Goal: Find specific page/section: Find specific page/section

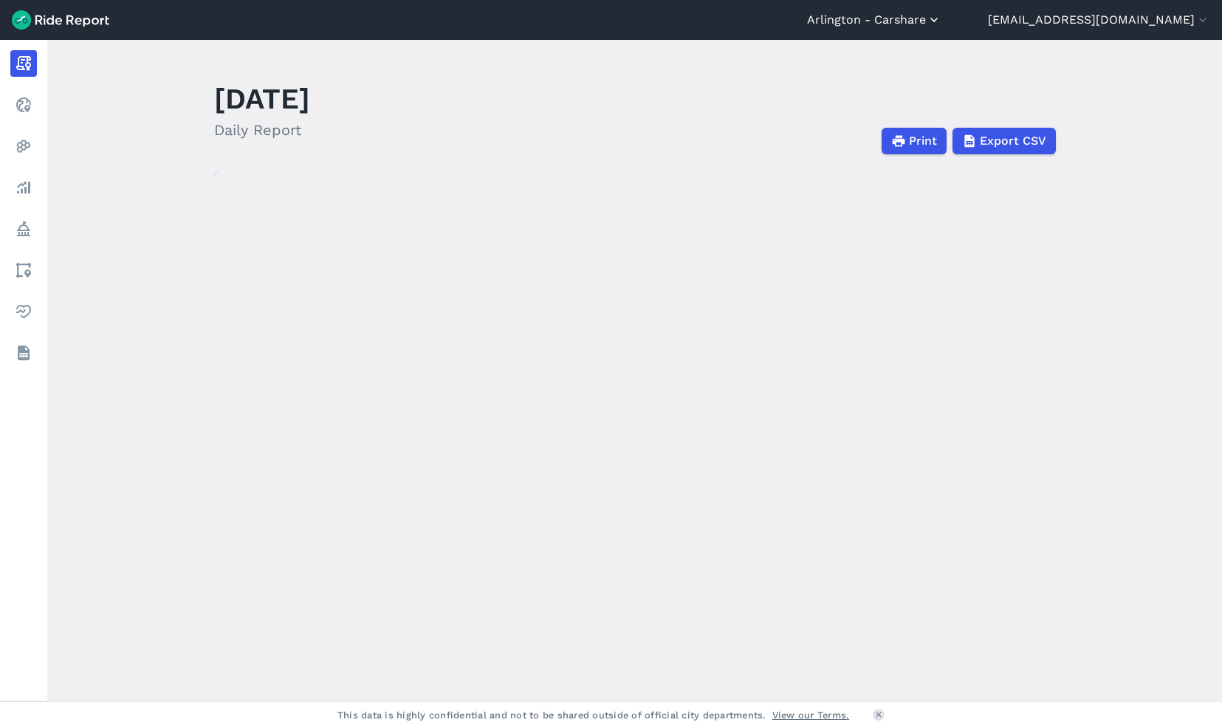
click at [866, 26] on button "Arlington - Carshare" at bounding box center [874, 20] width 134 height 18
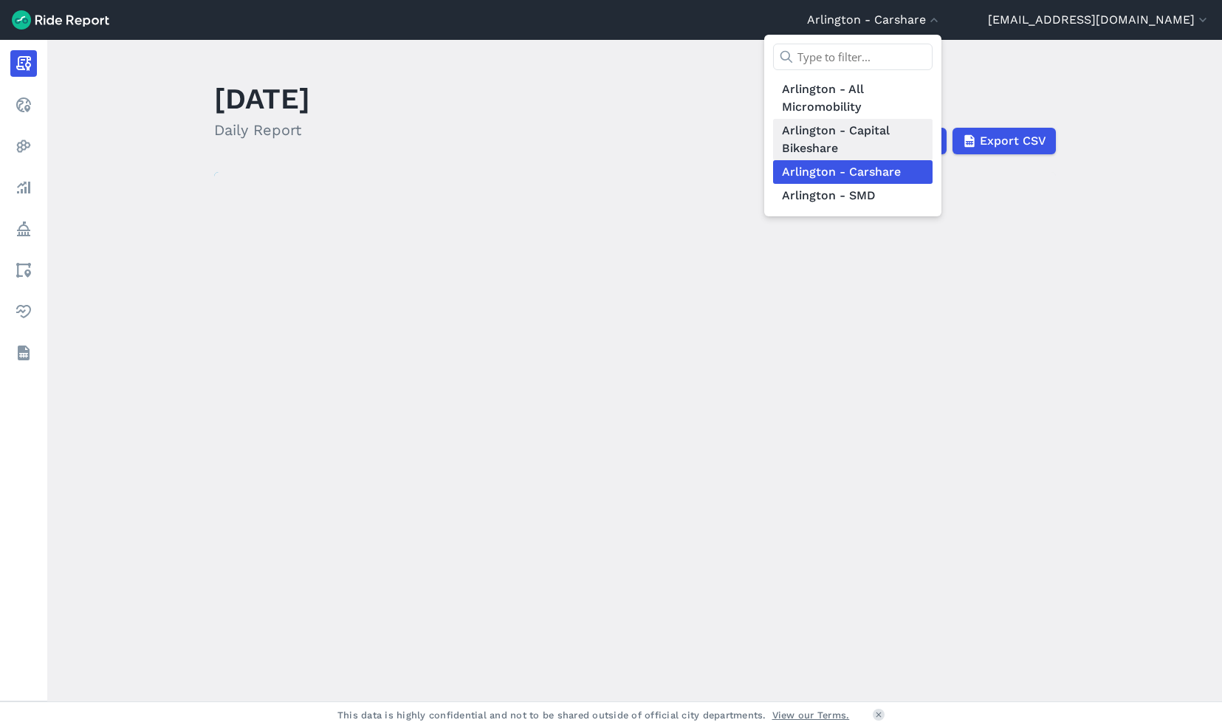
click at [803, 134] on link "Arlington - Capital Bikeshare" at bounding box center [853, 139] width 160 height 41
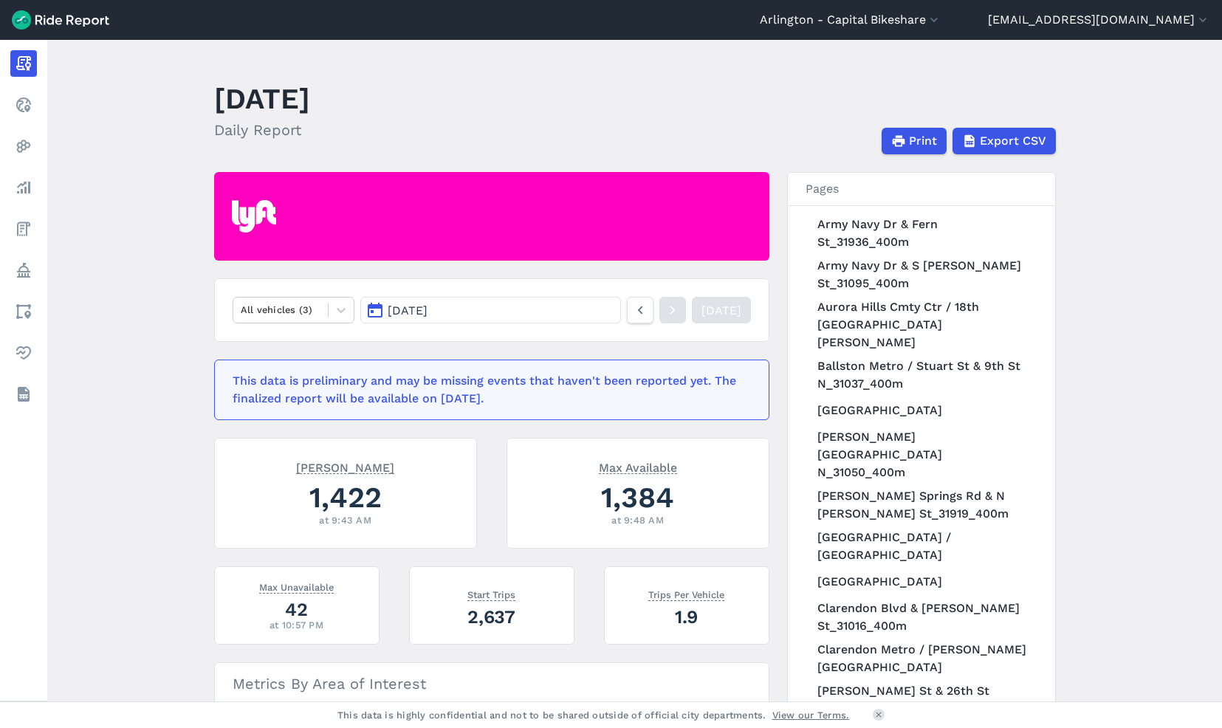
scroll to position [1016, 0]
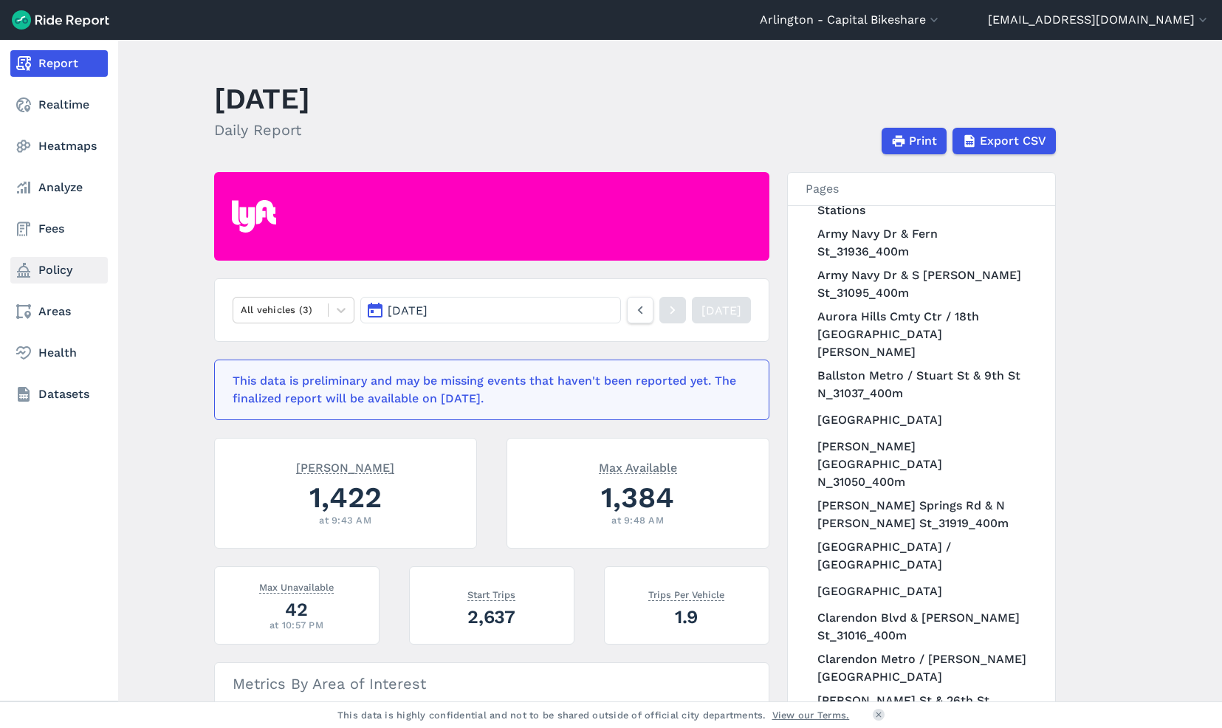
click at [31, 268] on icon at bounding box center [24, 270] width 18 height 18
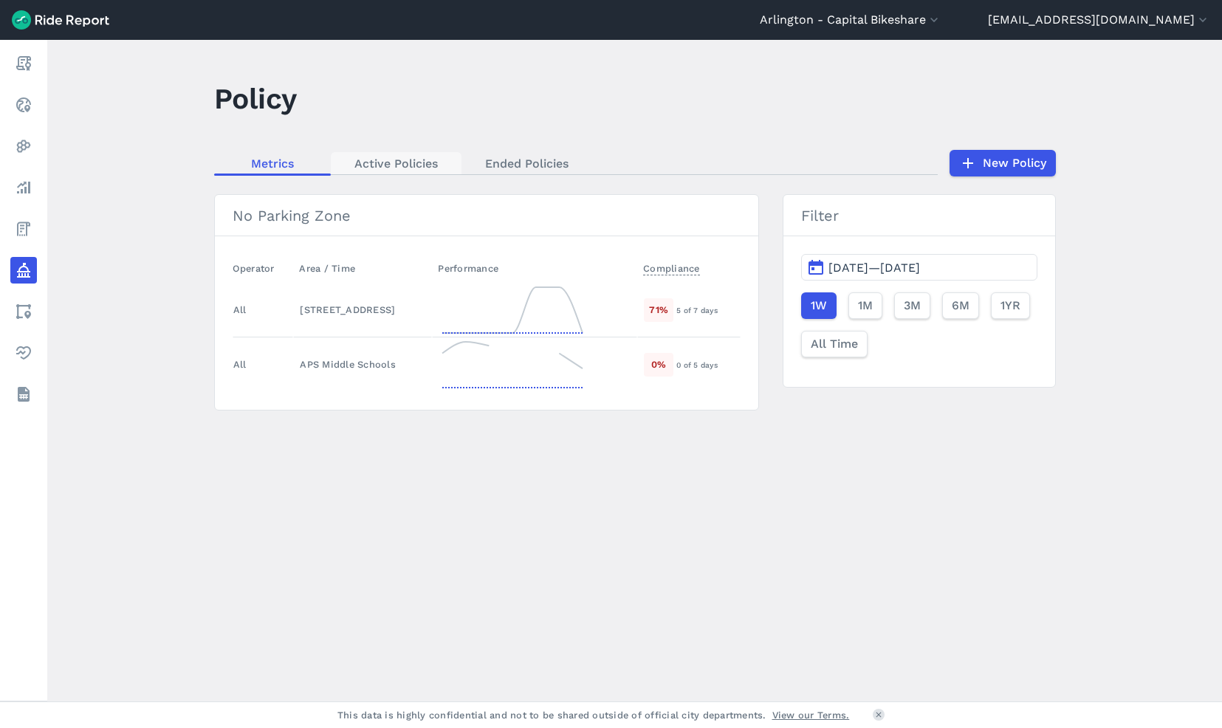
click at [400, 167] on link "Active Policies" at bounding box center [396, 163] width 131 height 22
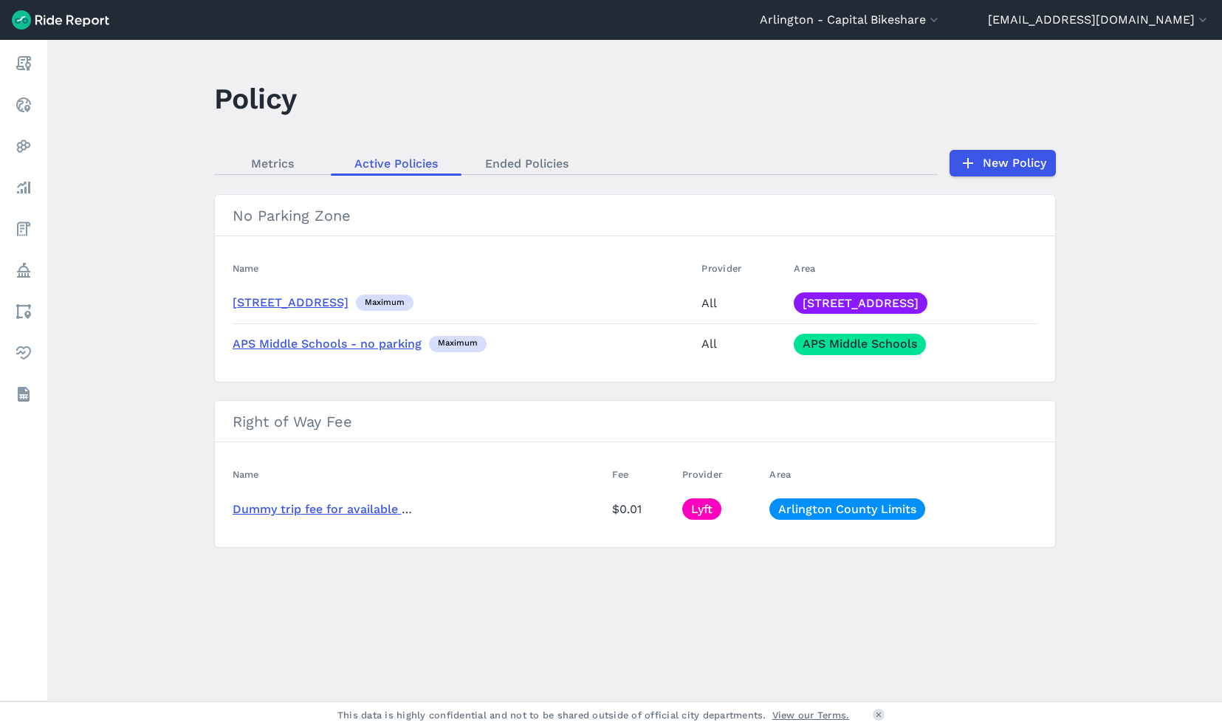
click at [535, 146] on main "Policy Metrics Active Policies Ended Policies New Policy No Parking Zone Name P…" at bounding box center [634, 371] width 1175 height 662
click at [525, 166] on link "Ended Policies" at bounding box center [527, 163] width 131 height 22
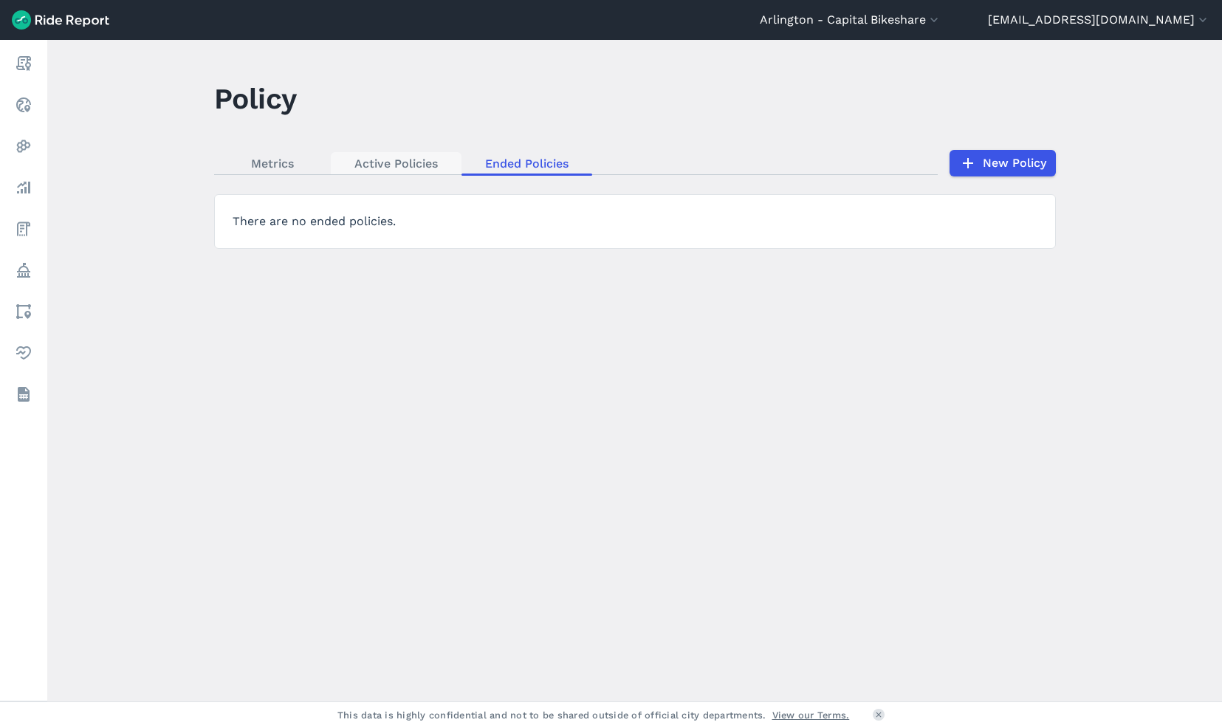
click at [442, 166] on link "Active Policies" at bounding box center [396, 163] width 131 height 22
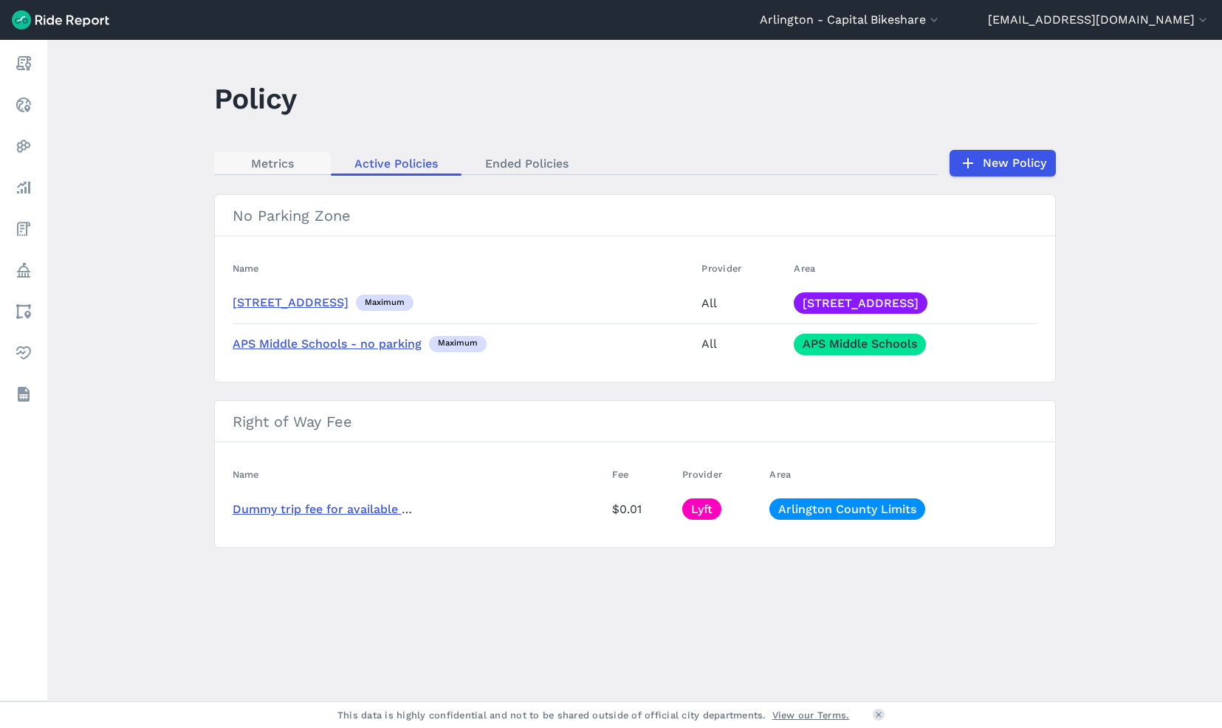
click at [259, 160] on link "Metrics" at bounding box center [272, 163] width 117 height 22
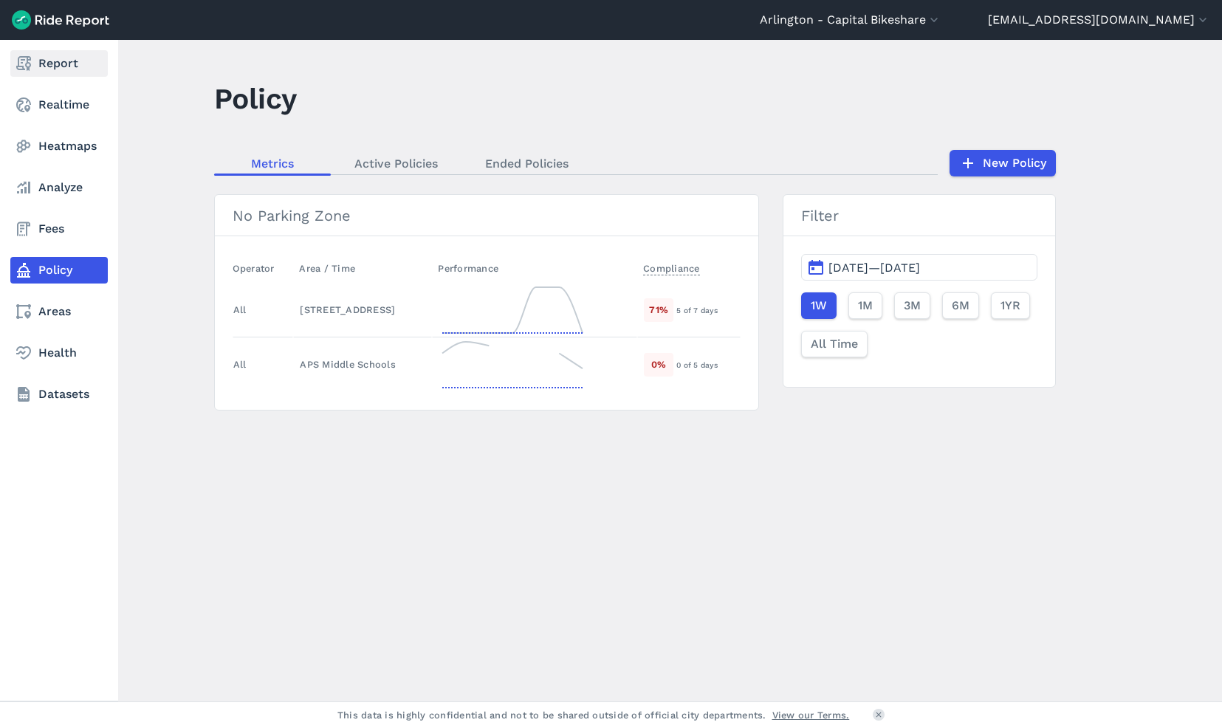
click at [64, 68] on link "Report" at bounding box center [58, 63] width 97 height 27
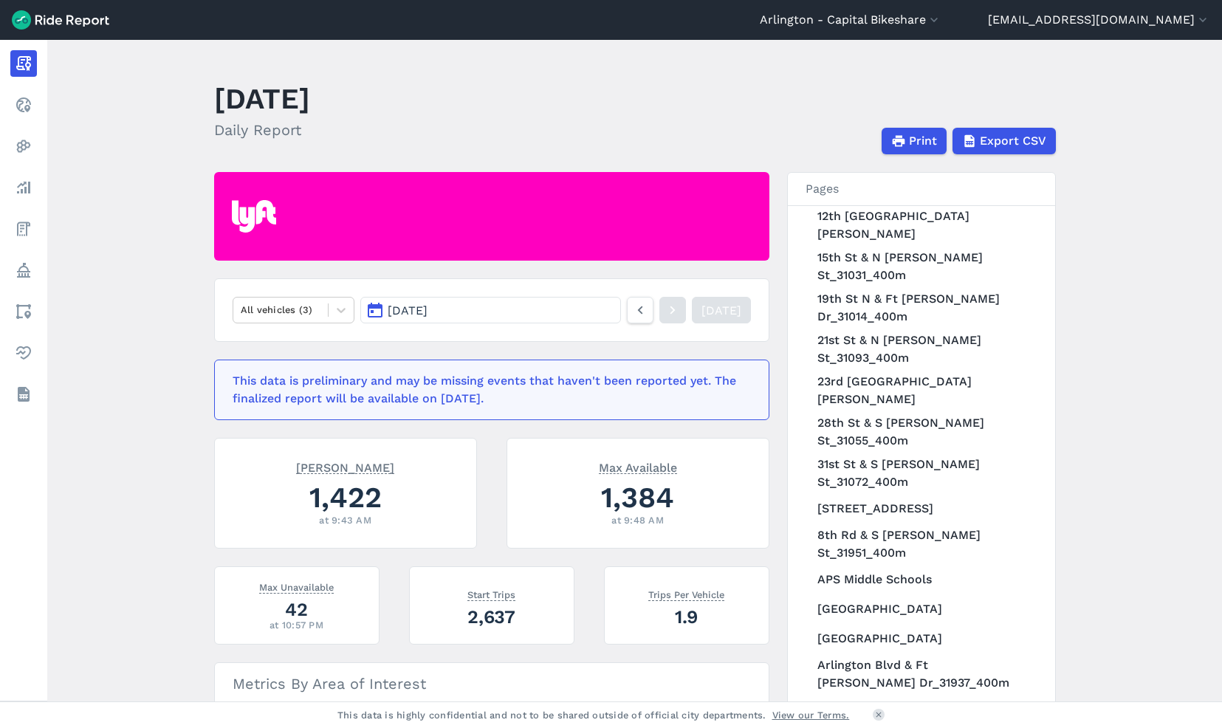
scroll to position [462, 0]
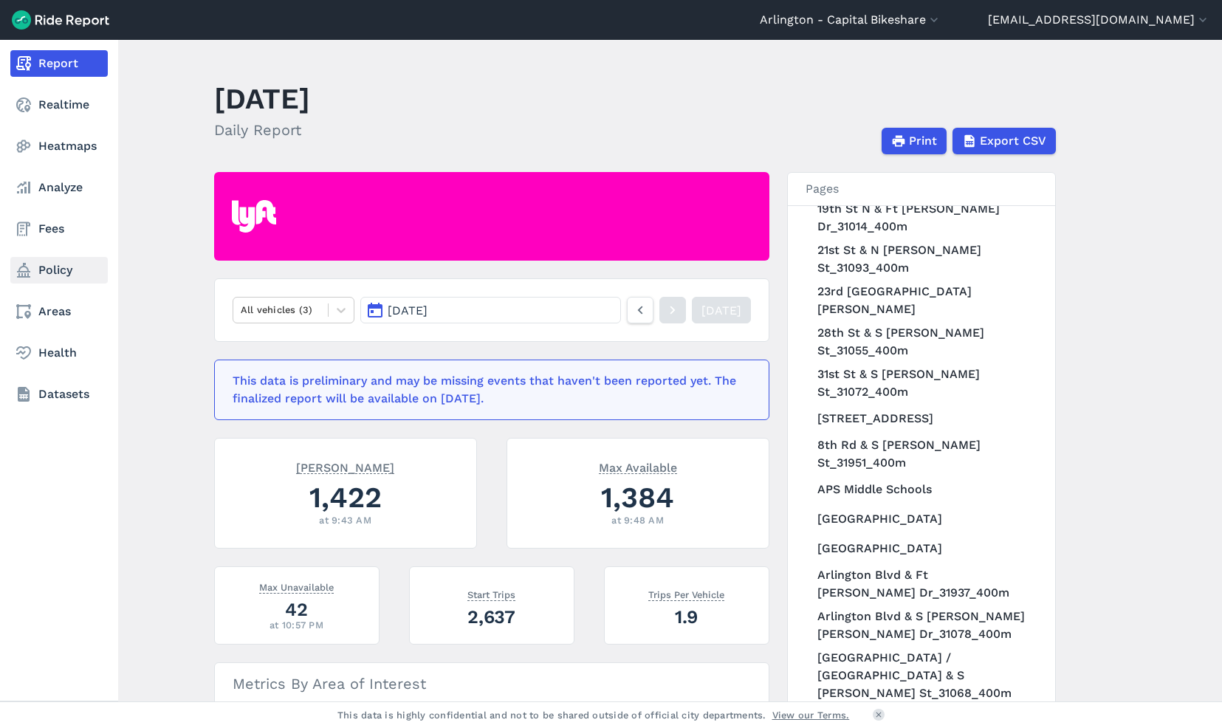
click at [32, 266] on icon at bounding box center [24, 270] width 18 height 18
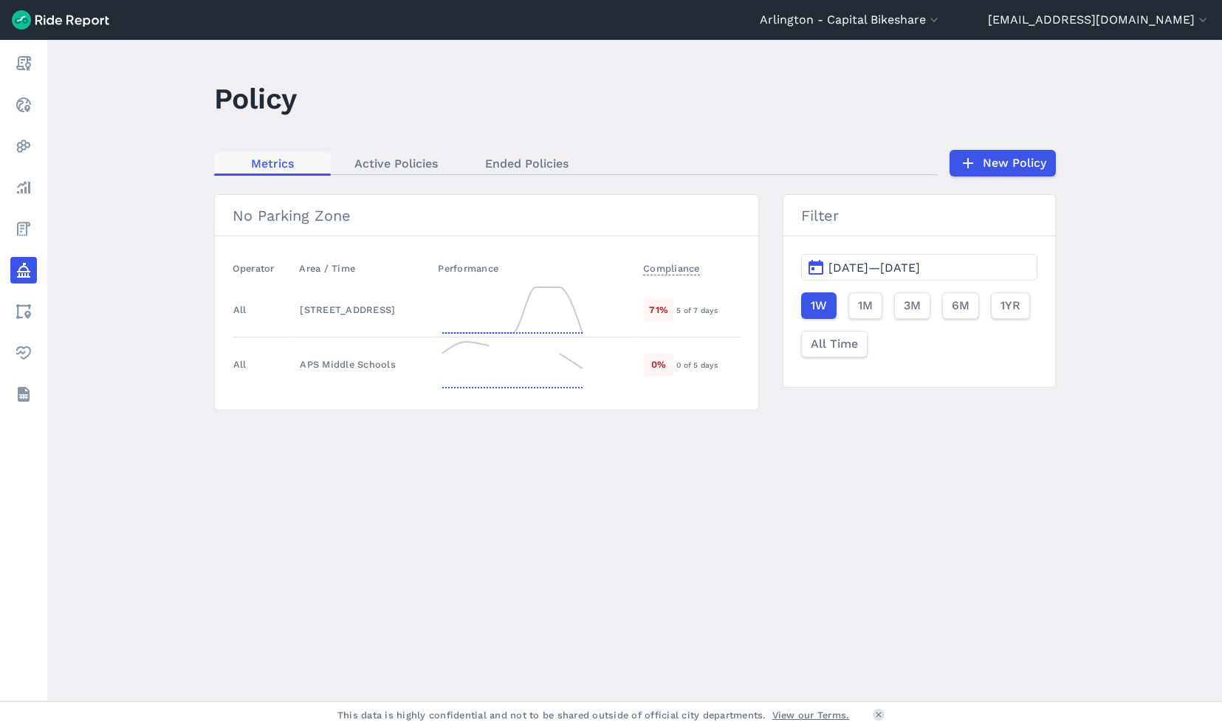
click at [278, 171] on link "Metrics" at bounding box center [272, 163] width 117 height 22
click at [374, 160] on link "Active Policies" at bounding box center [396, 163] width 131 height 22
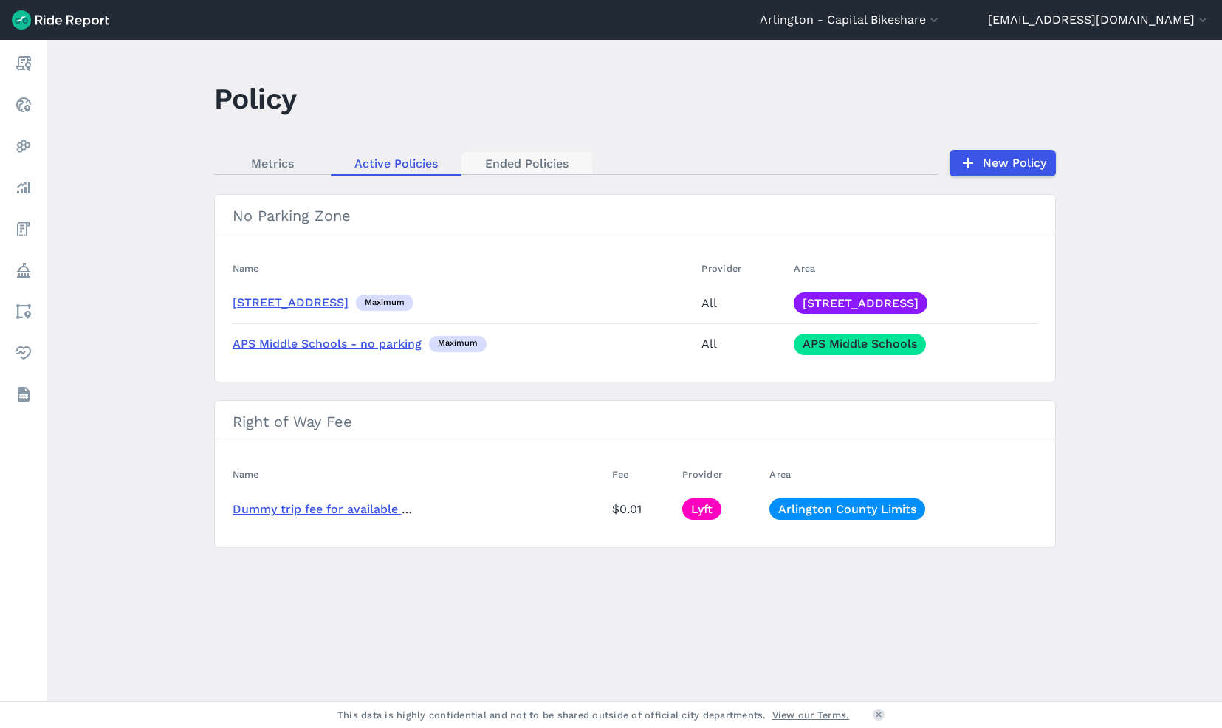
click at [511, 162] on link "Ended Policies" at bounding box center [527, 163] width 131 height 22
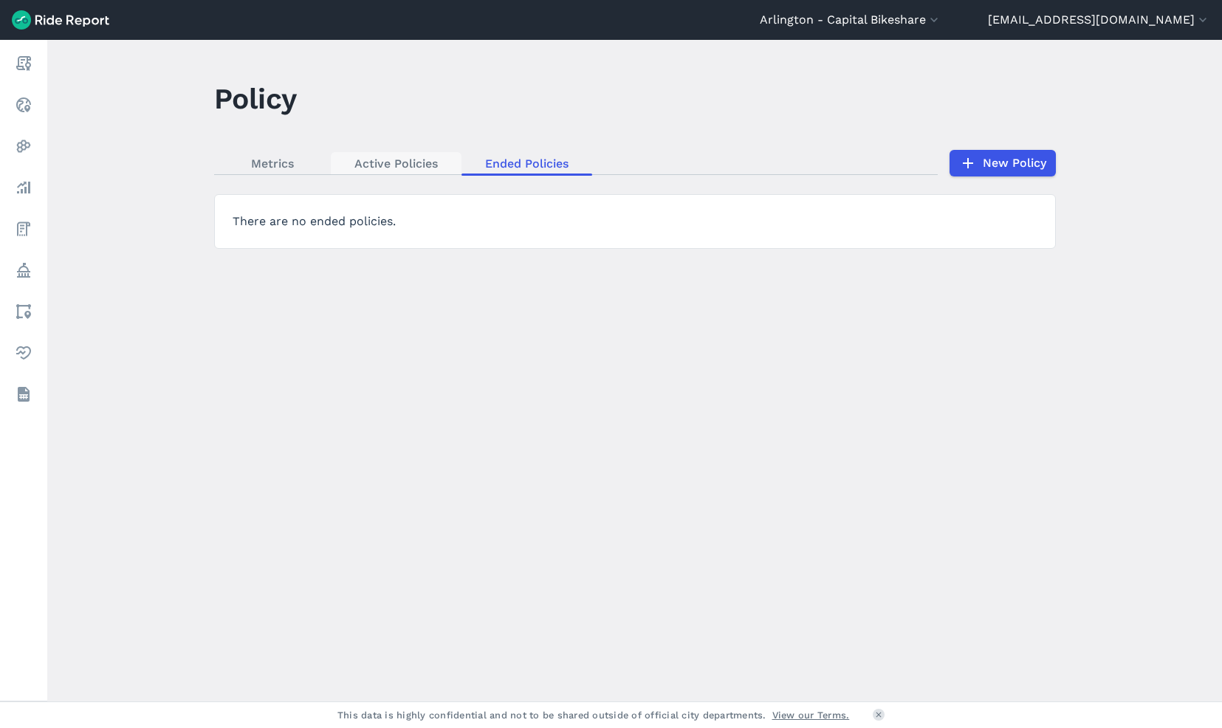
click at [400, 162] on link "Active Policies" at bounding box center [396, 163] width 131 height 22
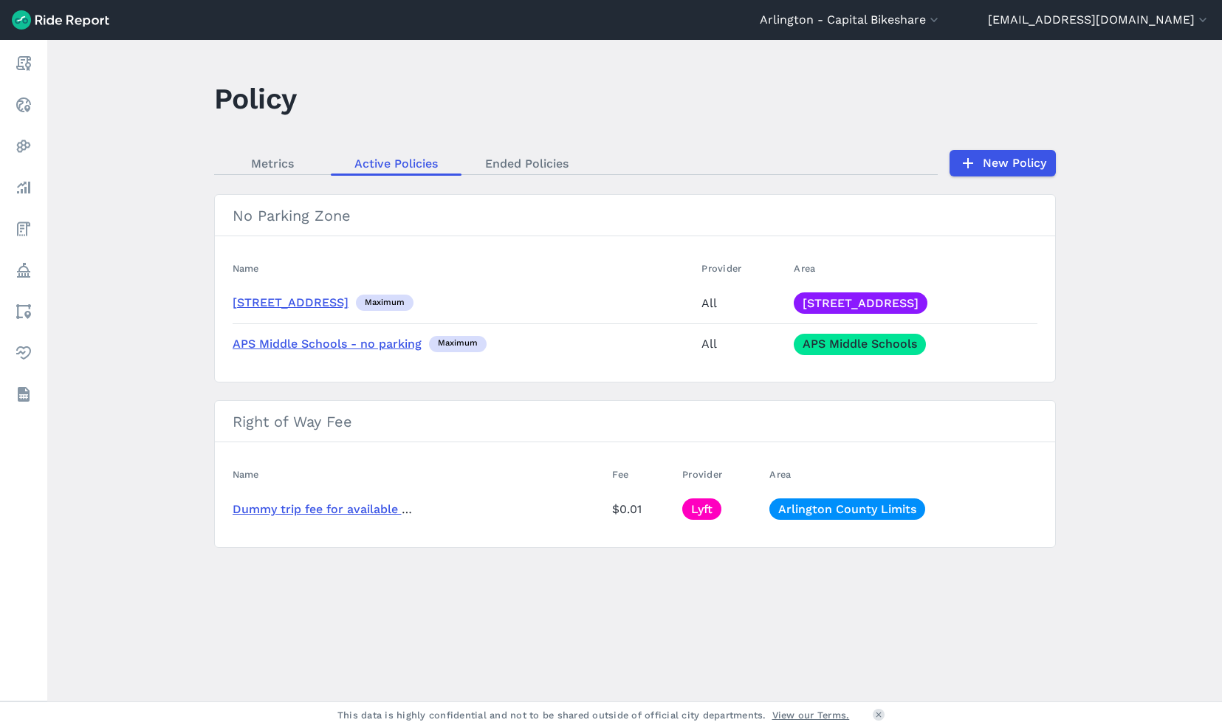
click at [951, 641] on main "Policy Metrics Active Policies Ended Policies New Policy No Parking Zone Name P…" at bounding box center [634, 371] width 1175 height 662
click at [534, 166] on link "Ended Policies" at bounding box center [527, 163] width 131 height 22
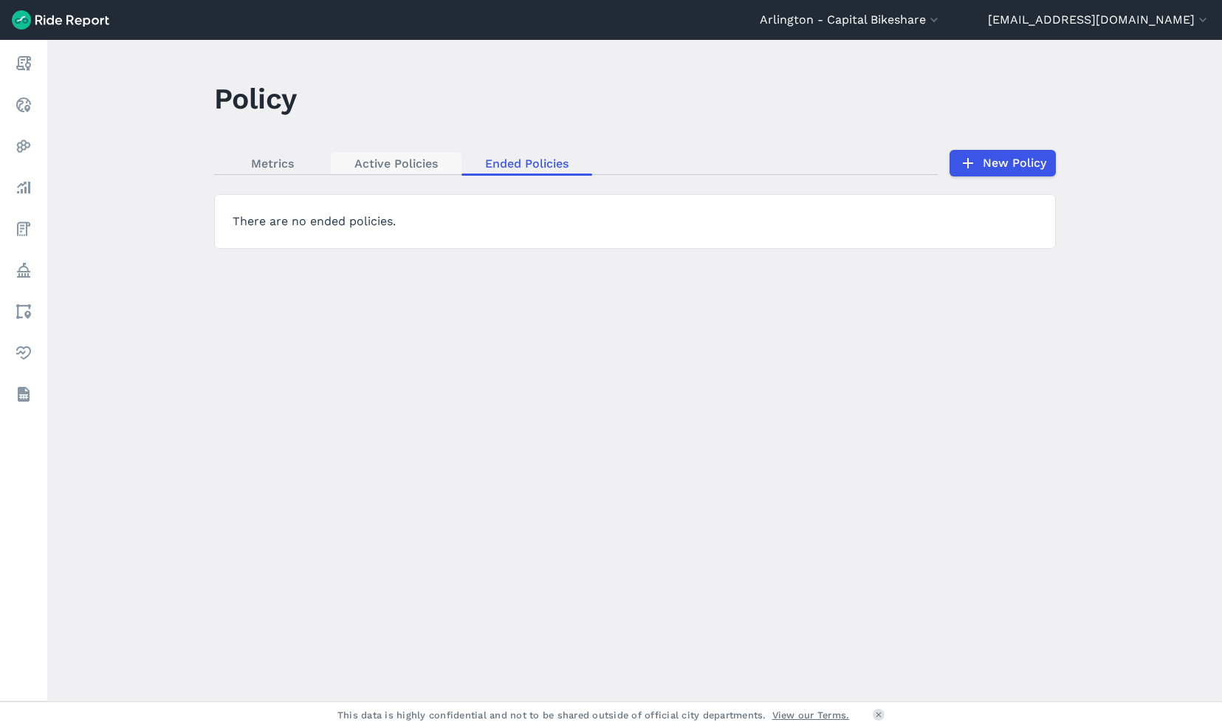
click at [389, 167] on link "Active Policies" at bounding box center [396, 163] width 131 height 22
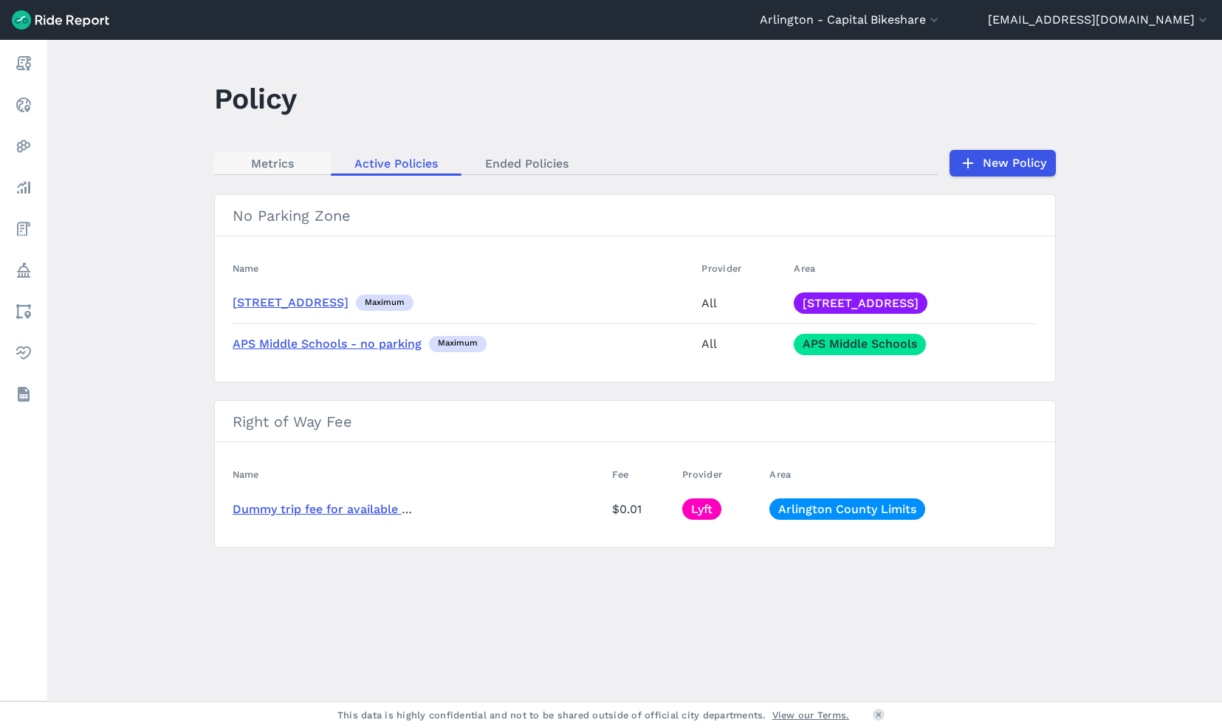
click at [251, 167] on link "Metrics" at bounding box center [272, 163] width 117 height 22
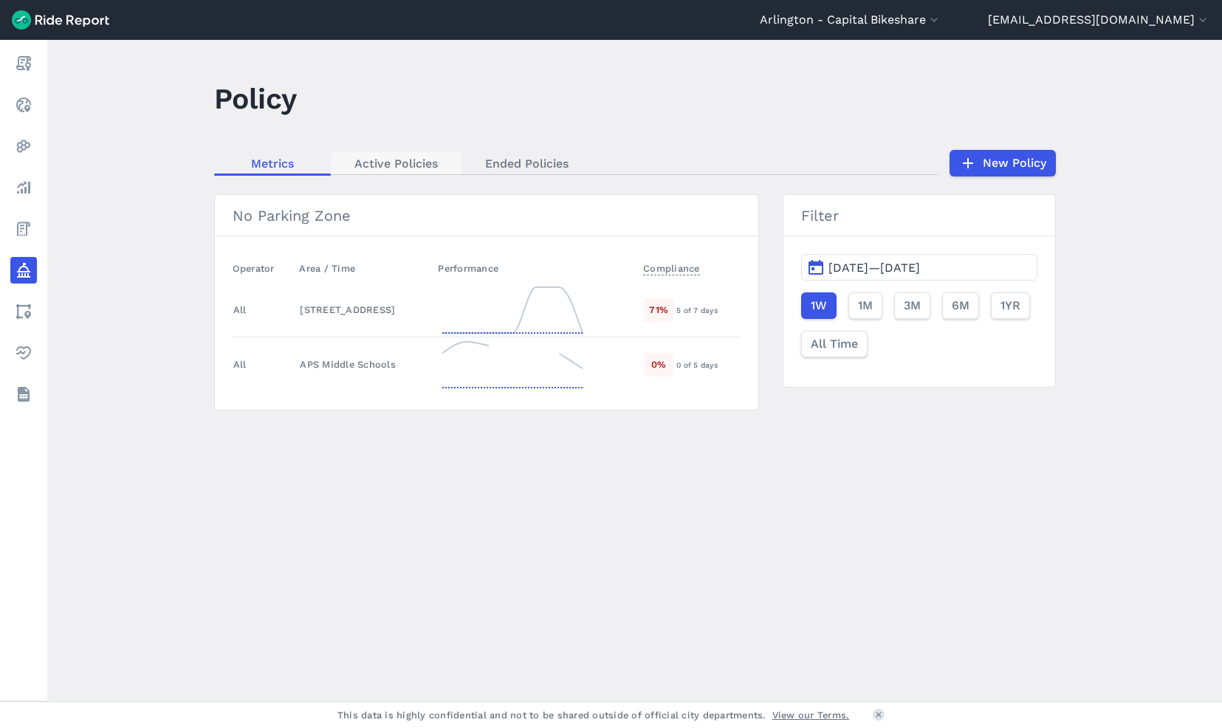
click at [336, 164] on link "Active Policies" at bounding box center [396, 163] width 131 height 22
